Goal: Task Accomplishment & Management: Manage account settings

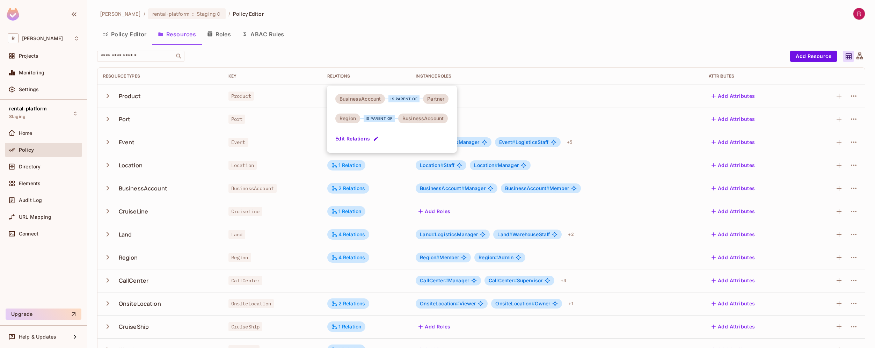
scroll to position [111, 0]
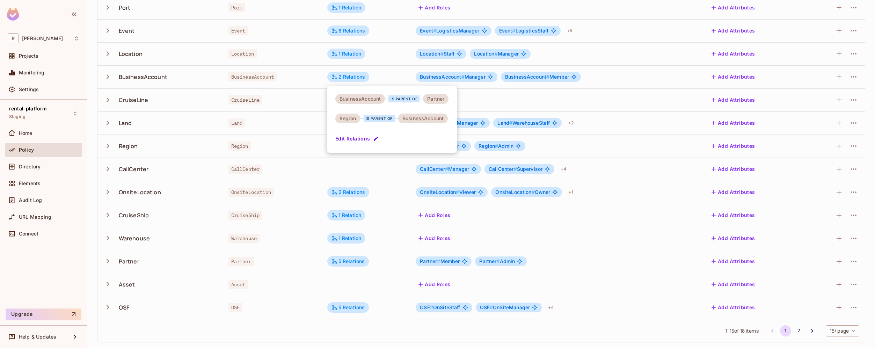
click at [208, 215] on div at bounding box center [437, 174] width 875 height 348
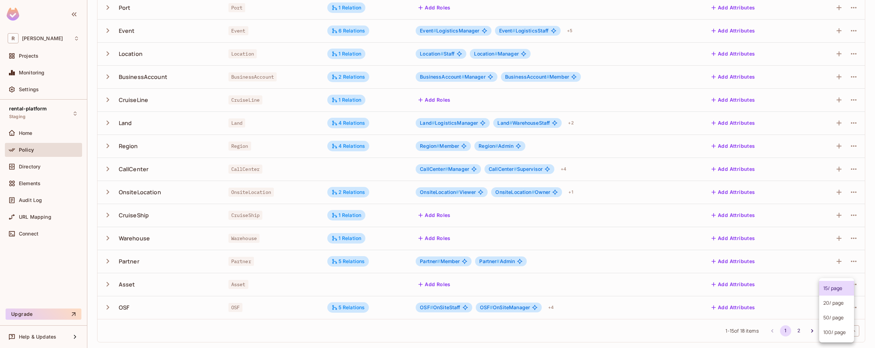
click at [830, 331] on body "R [PERSON_NAME]-poc Projects Monitoring Settings rental-platform Staging Home P…" at bounding box center [437, 174] width 875 height 348
click at [835, 333] on li "100 / page" at bounding box center [836, 332] width 35 height 15
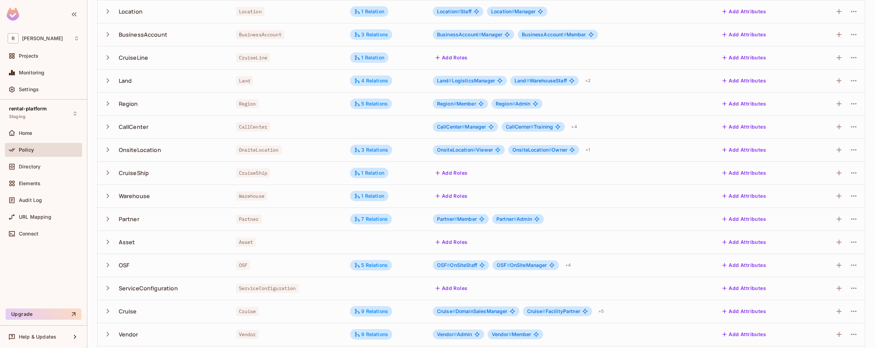
scroll to position [181, 0]
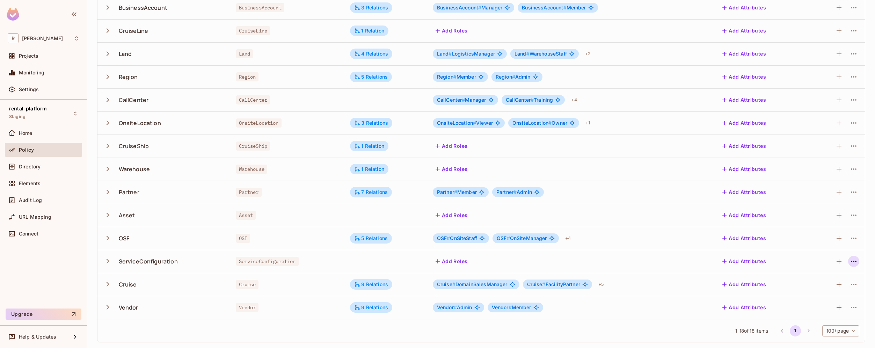
click at [850, 263] on icon "button" at bounding box center [854, 261] width 8 height 8
click at [803, 306] on div "Delete Resource" at bounding box center [811, 304] width 39 height 7
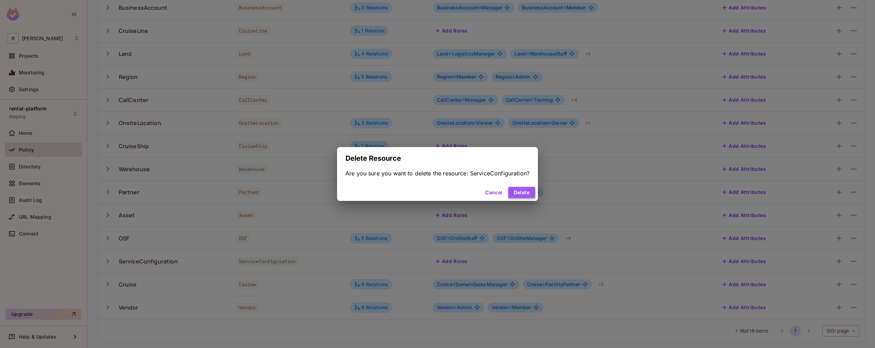
click at [528, 196] on button "Delete" at bounding box center [521, 192] width 27 height 11
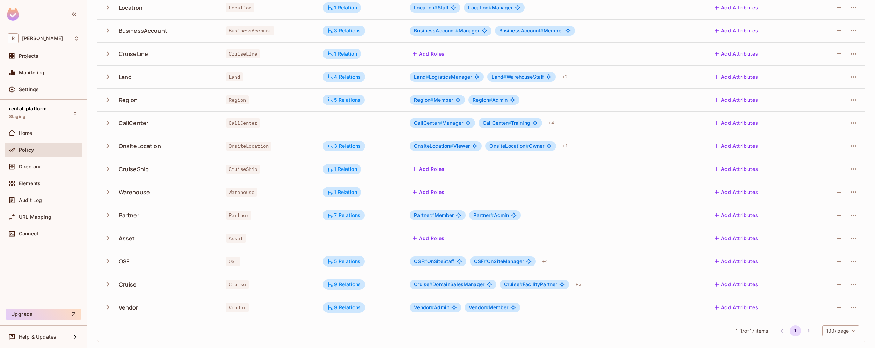
scroll to position [0, 0]
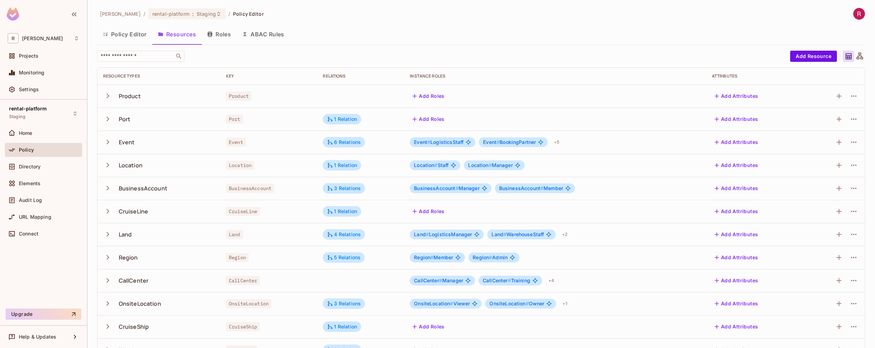
click at [219, 37] on button "Roles" at bounding box center [219, 34] width 35 height 17
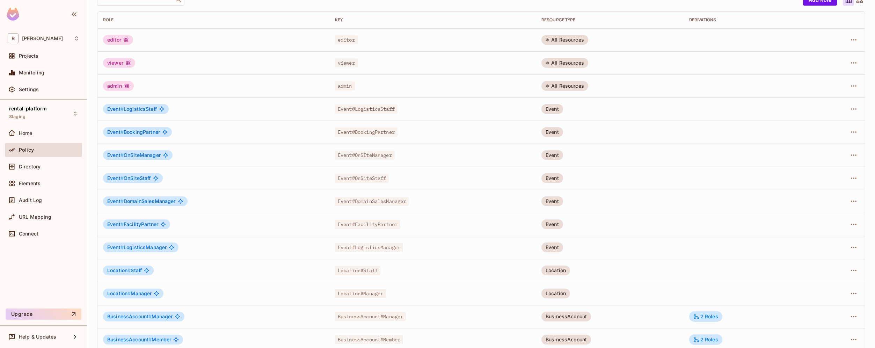
scroll to position [111, 0]
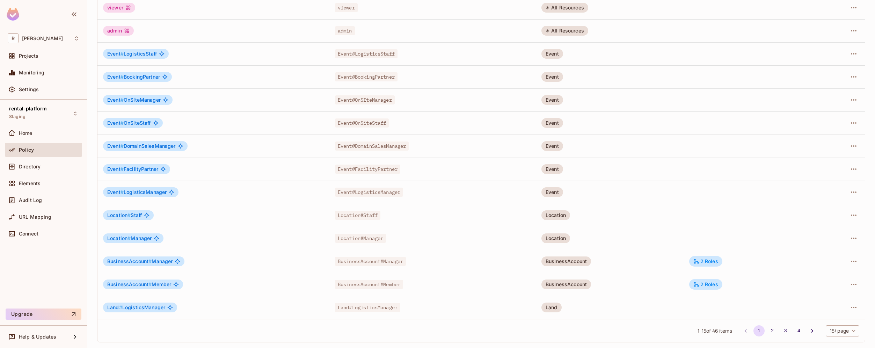
click at [844, 326] on body "R [PERSON_NAME]-poc Projects Monitoring Settings rental-platform Staging Home P…" at bounding box center [437, 174] width 875 height 348
click at [842, 333] on li "100 / page" at bounding box center [836, 332] width 35 height 15
type input "***"
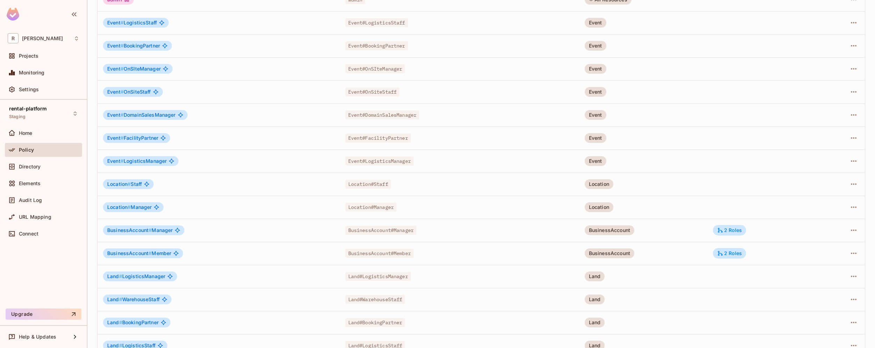
scroll to position [0, 0]
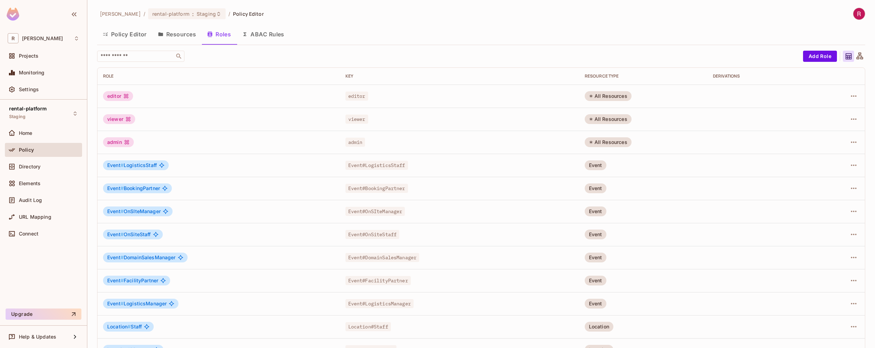
click at [184, 37] on button "Resources" at bounding box center [176, 34] width 49 height 17
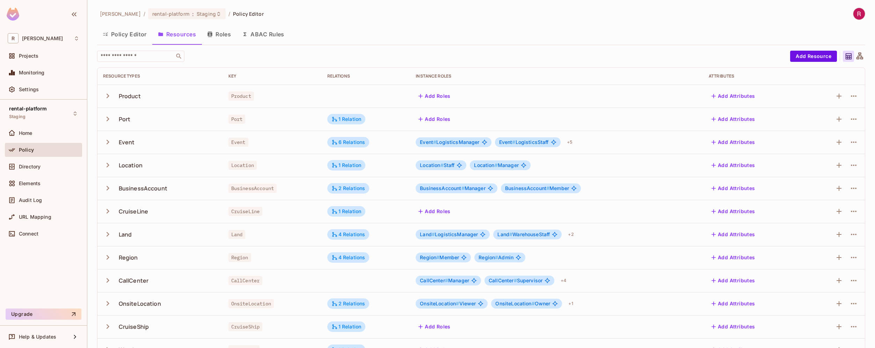
scroll to position [111, 0]
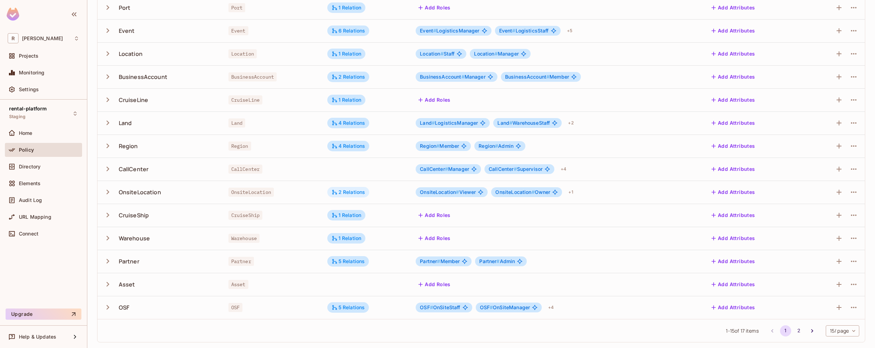
click at [353, 190] on div "2 Relations" at bounding box center [349, 192] width 34 height 6
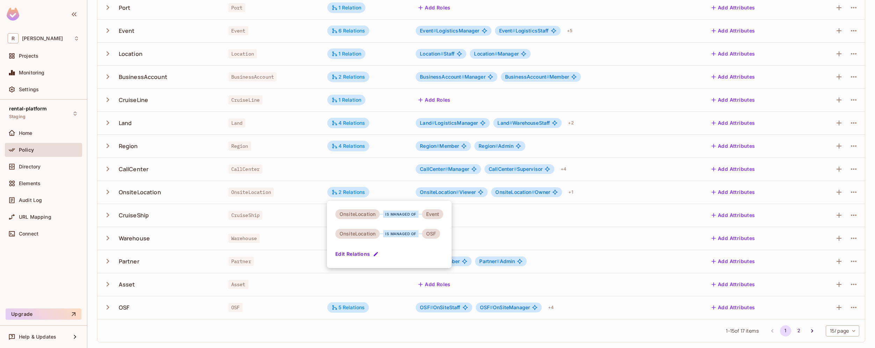
click at [367, 330] on div at bounding box center [437, 174] width 875 height 348
